Goal: Task Accomplishment & Management: Manage account settings

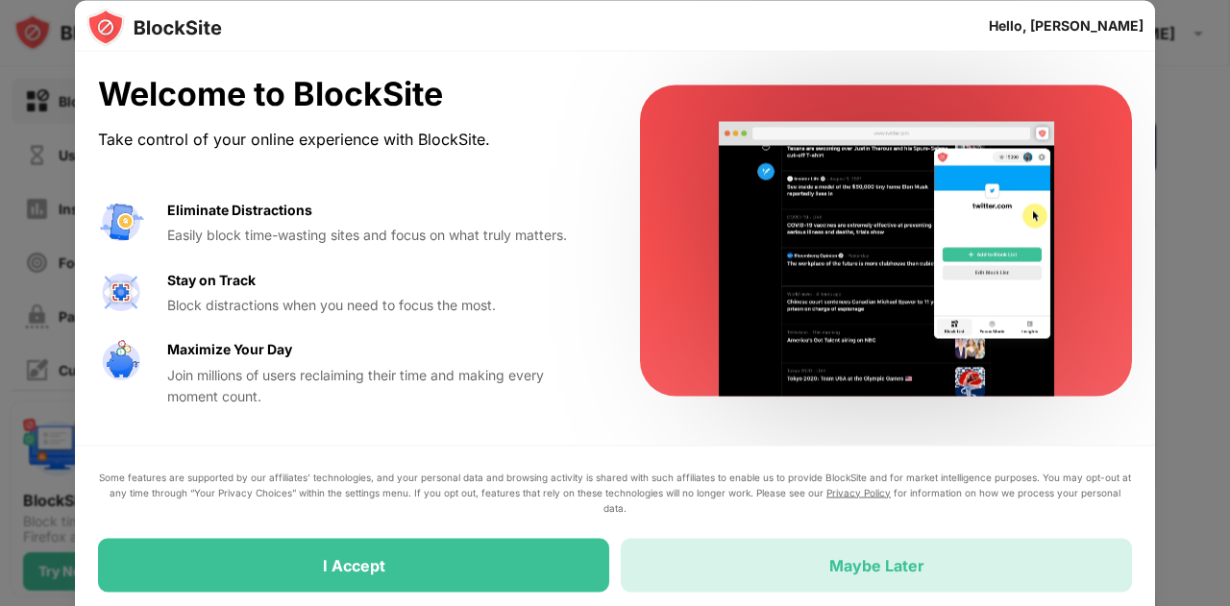
click at [805, 576] on div "Maybe Later" at bounding box center [876, 565] width 511 height 54
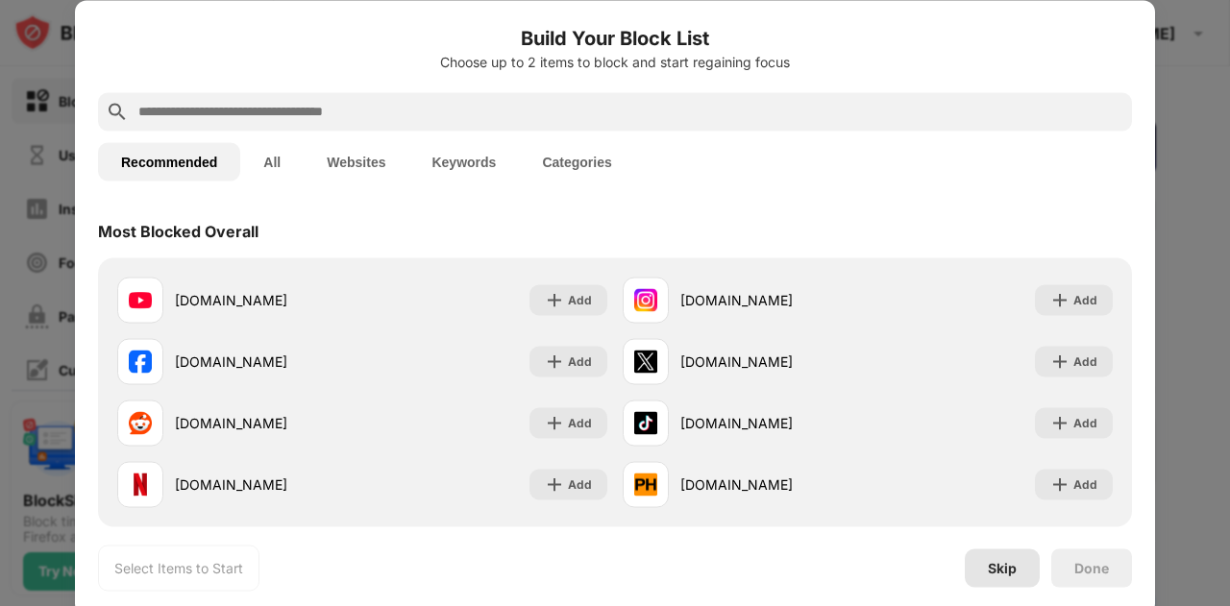
click at [983, 582] on div "Skip" at bounding box center [1002, 568] width 75 height 38
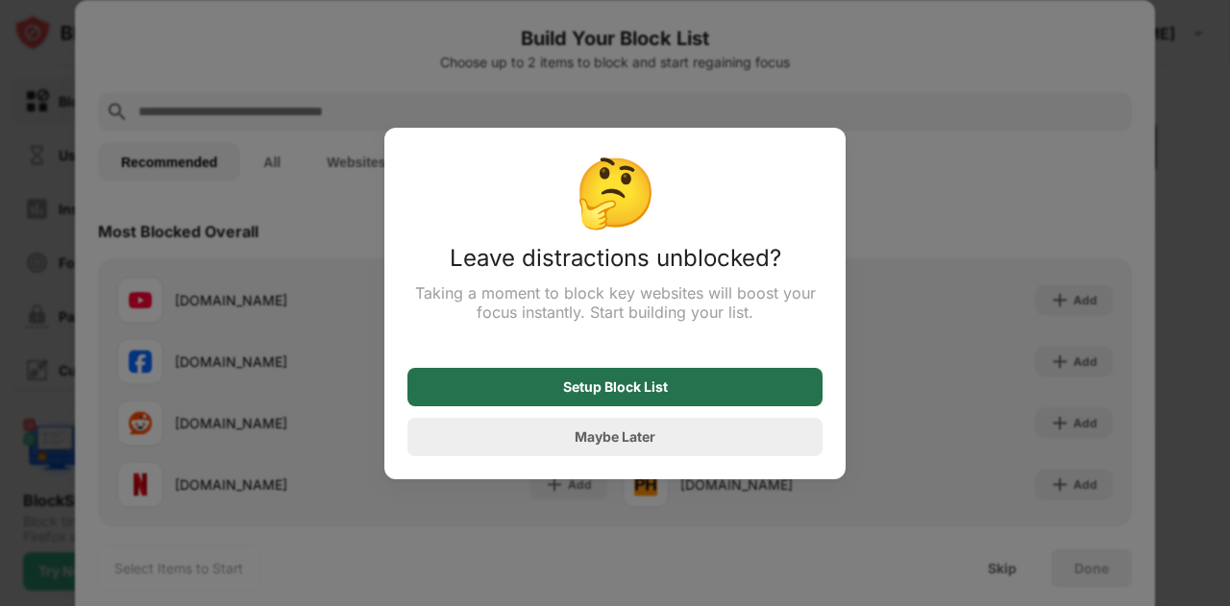
click at [678, 394] on div "Setup Block List" at bounding box center [614, 387] width 415 height 38
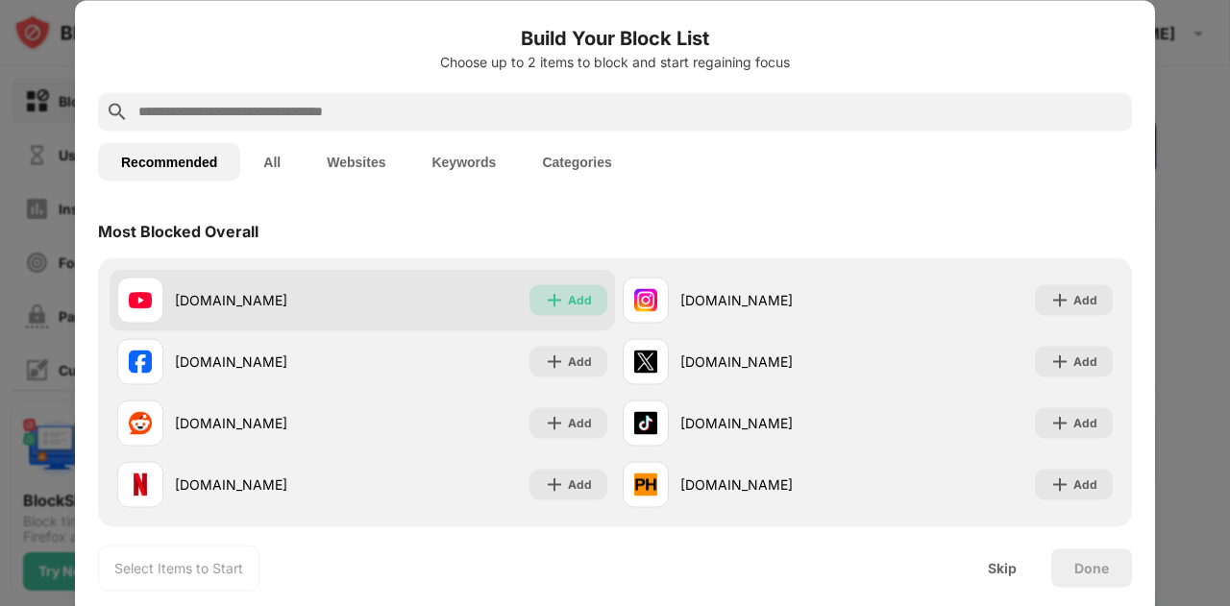
click at [555, 301] on img at bounding box center [554, 299] width 19 height 19
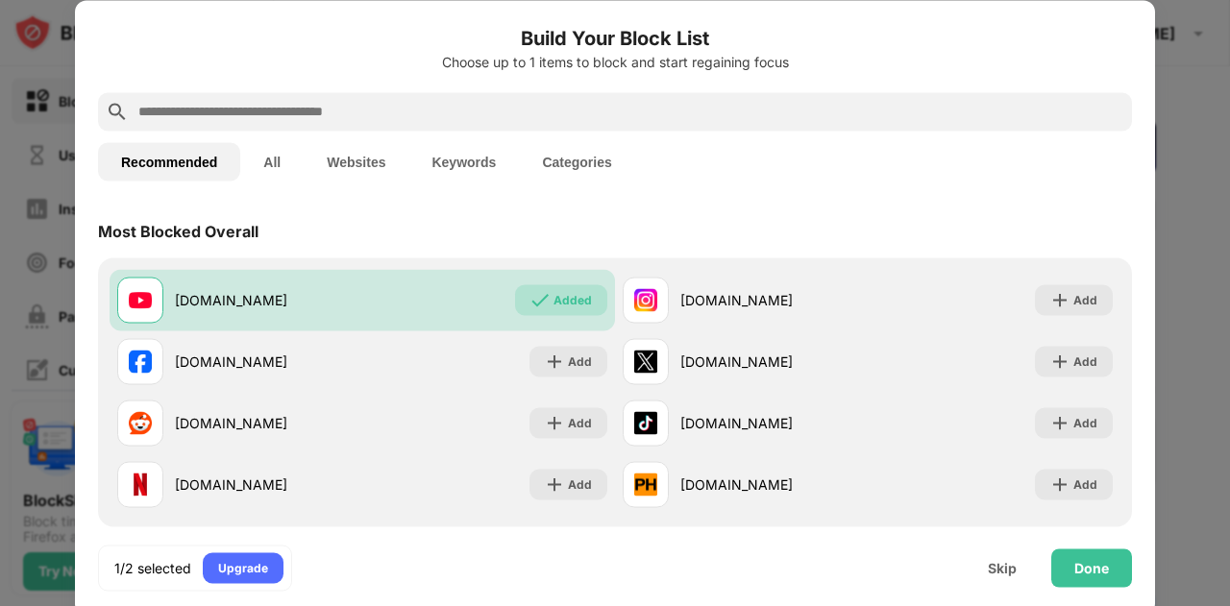
click at [1108, 590] on div "1/2 selected Upgrade Skip Done" at bounding box center [615, 567] width 1080 height 77
click at [1086, 568] on div "Done" at bounding box center [1091, 567] width 35 height 15
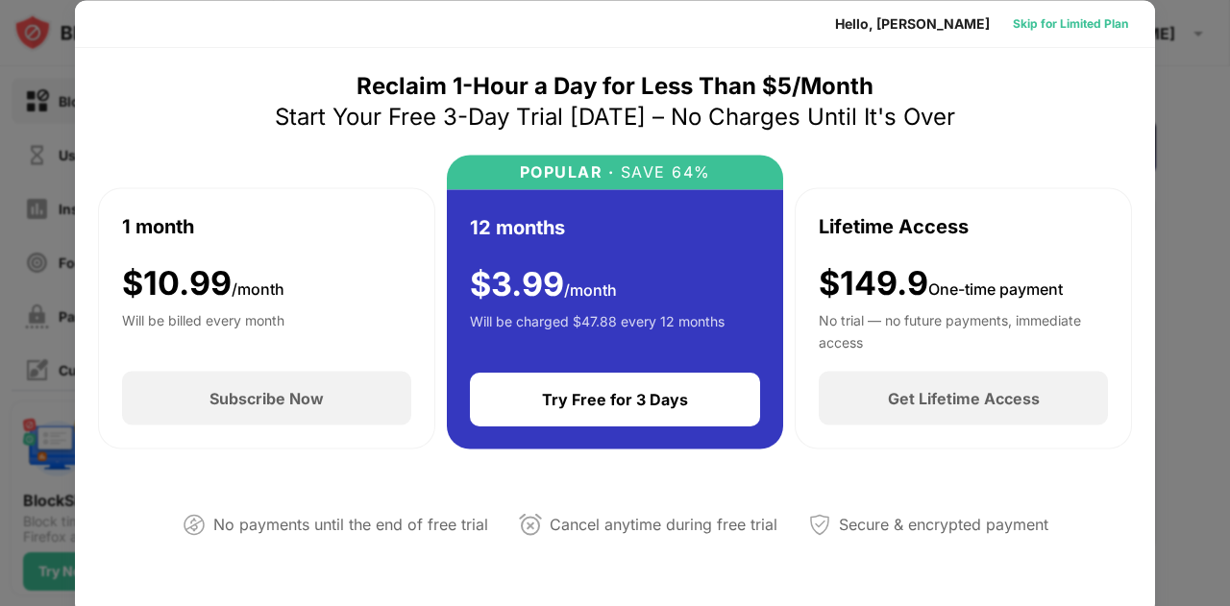
click at [1078, 15] on div "Skip for Limited Plan" at bounding box center [1070, 22] width 115 height 19
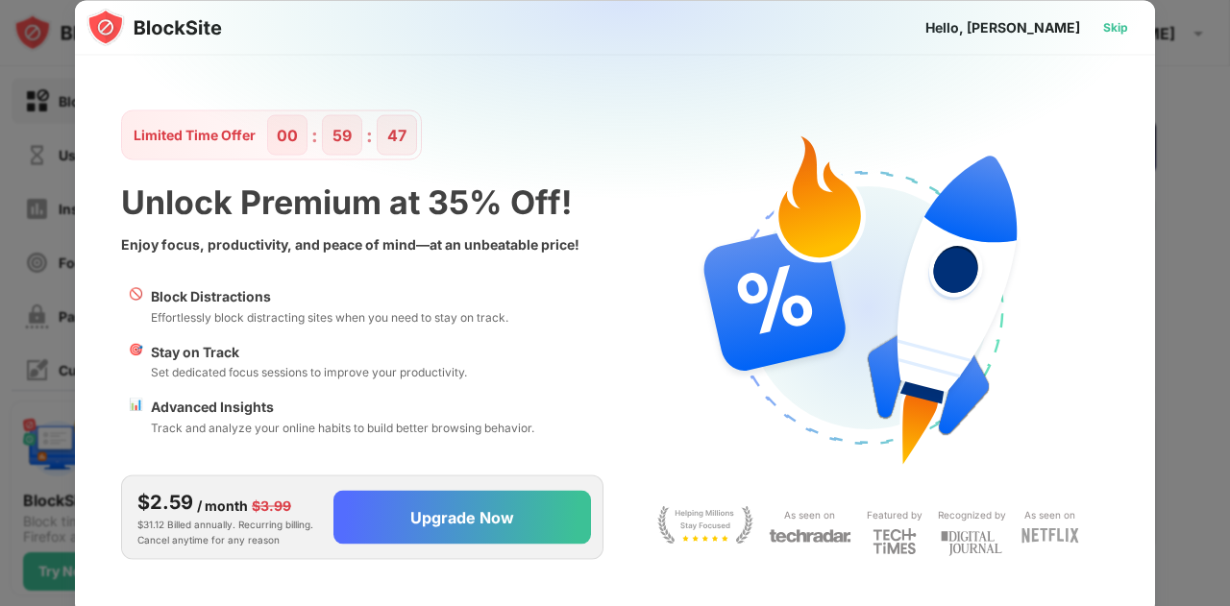
click at [1117, 33] on div "Skip" at bounding box center [1115, 26] width 25 height 19
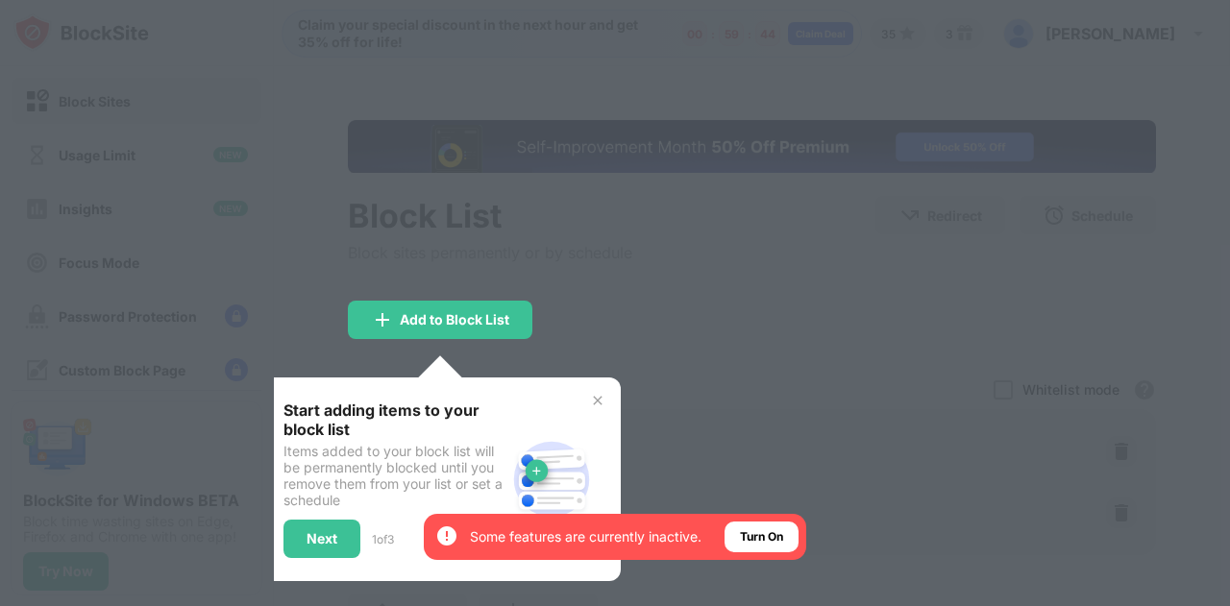
click at [599, 402] on img at bounding box center [597, 400] width 15 height 15
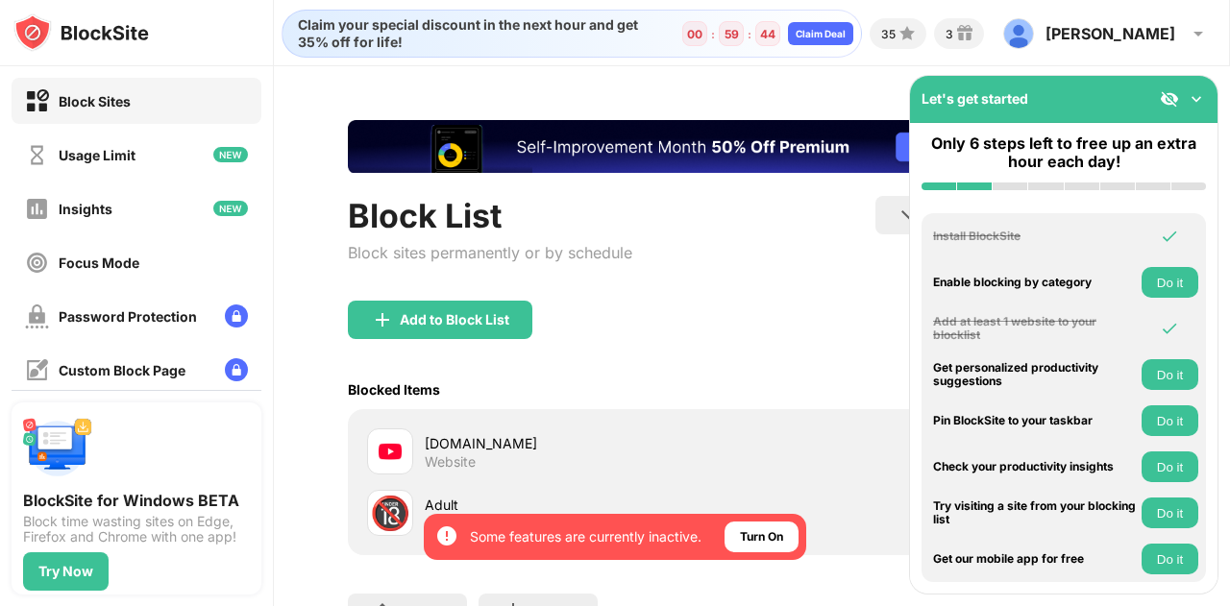
scroll to position [165, 0]
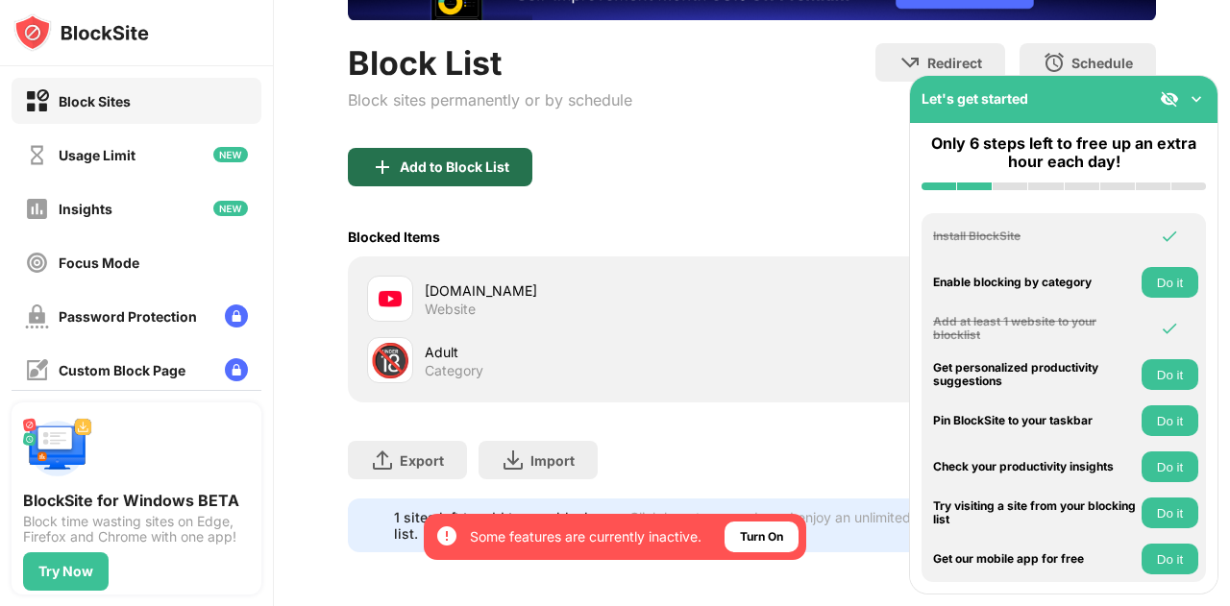
click at [480, 159] on div "Add to Block List" at bounding box center [455, 166] width 110 height 15
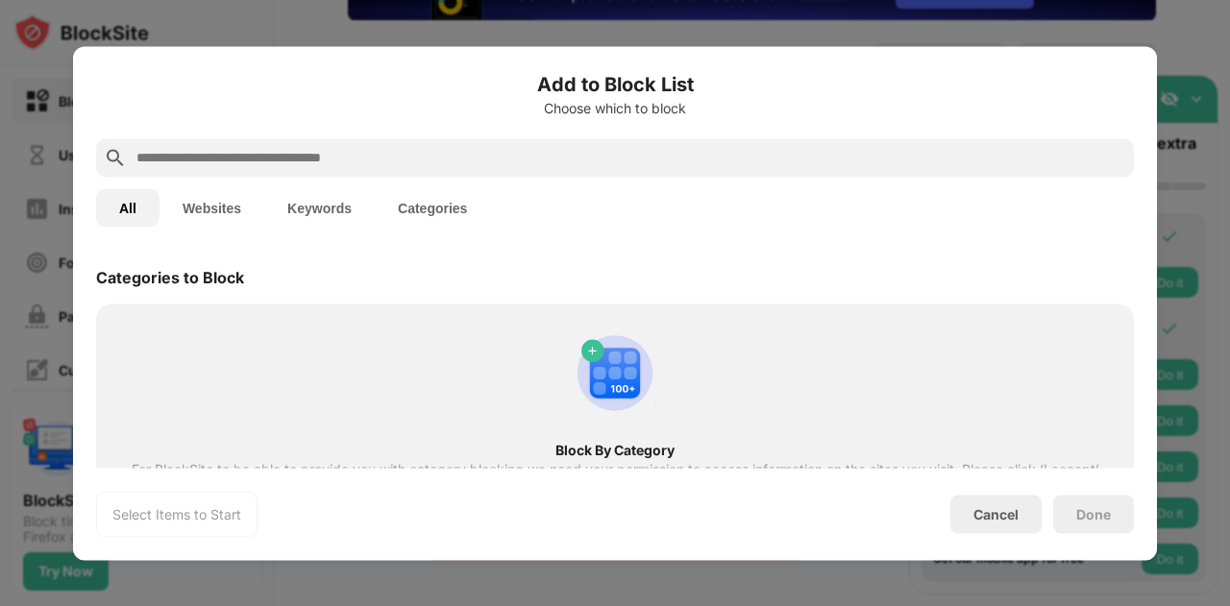
click at [429, 174] on div at bounding box center [615, 157] width 1038 height 38
click at [384, 157] on input "text" at bounding box center [631, 157] width 992 height 23
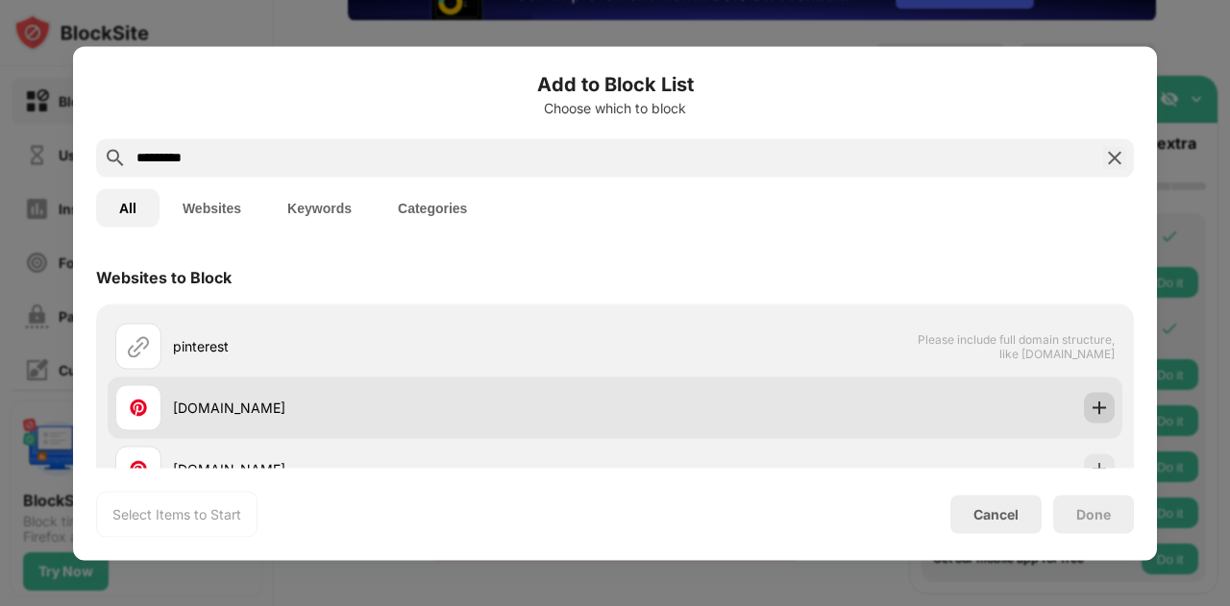
type input "*********"
click at [1090, 415] on img at bounding box center [1099, 407] width 19 height 19
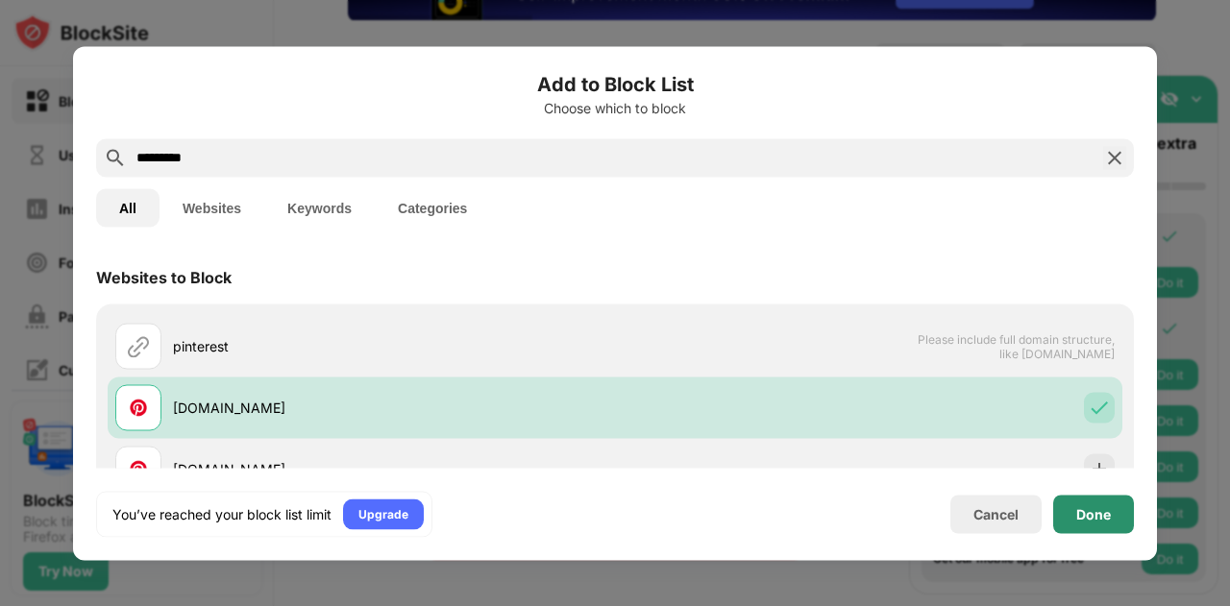
click at [1093, 512] on div "Done" at bounding box center [1093, 513] width 35 height 15
